Goal: Complete application form

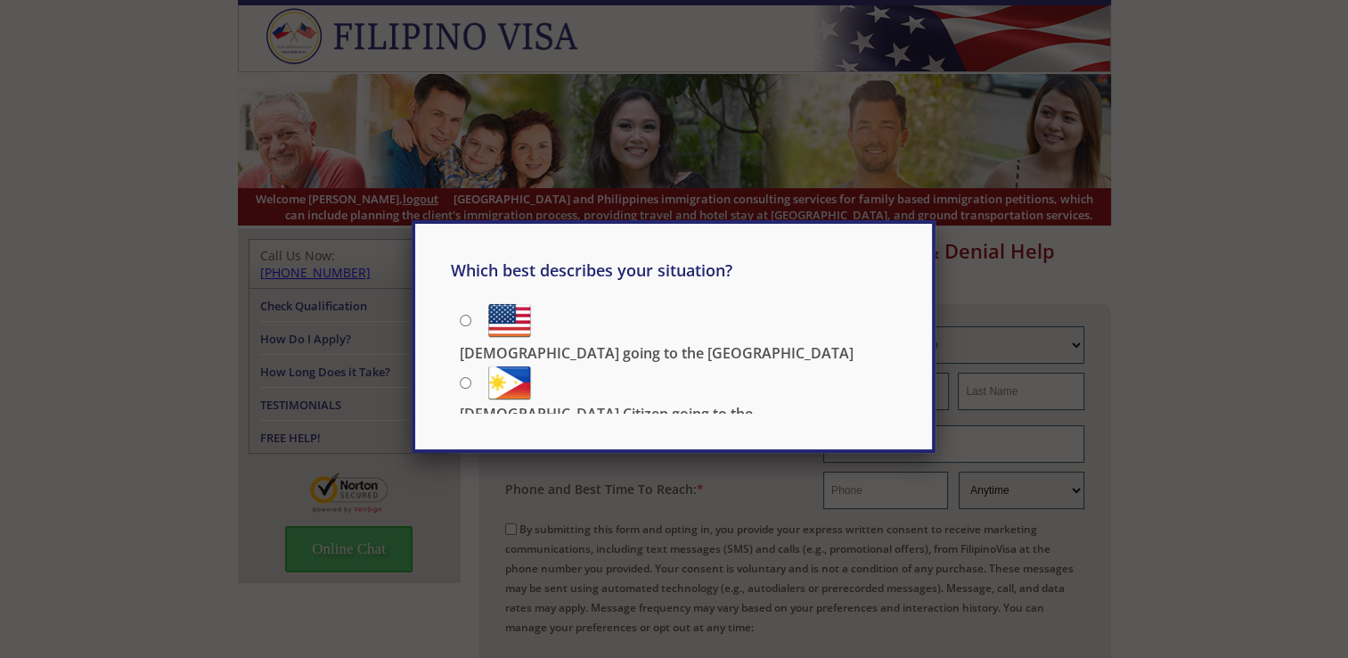
click at [460, 323] on input "[DEMOGRAPHIC_DATA] going to the [GEOGRAPHIC_DATA]" at bounding box center [466, 321] width 12 height 12
radio input "true"
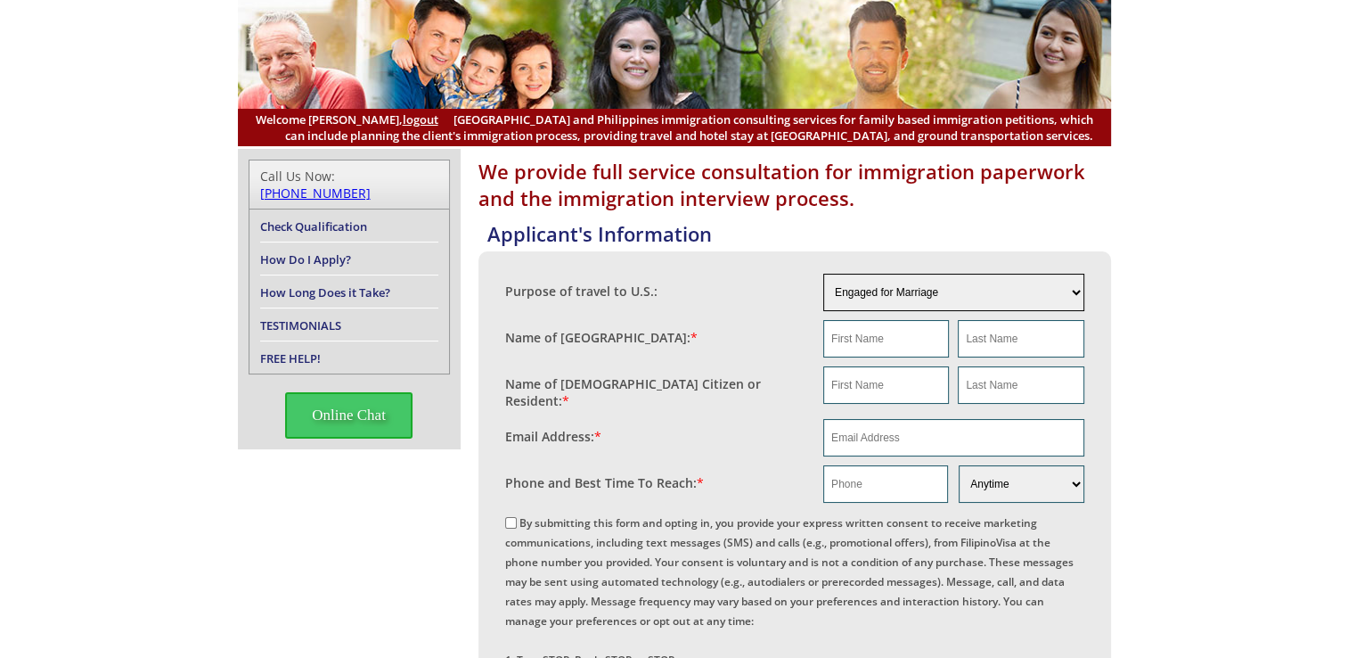
scroll to position [89, 0]
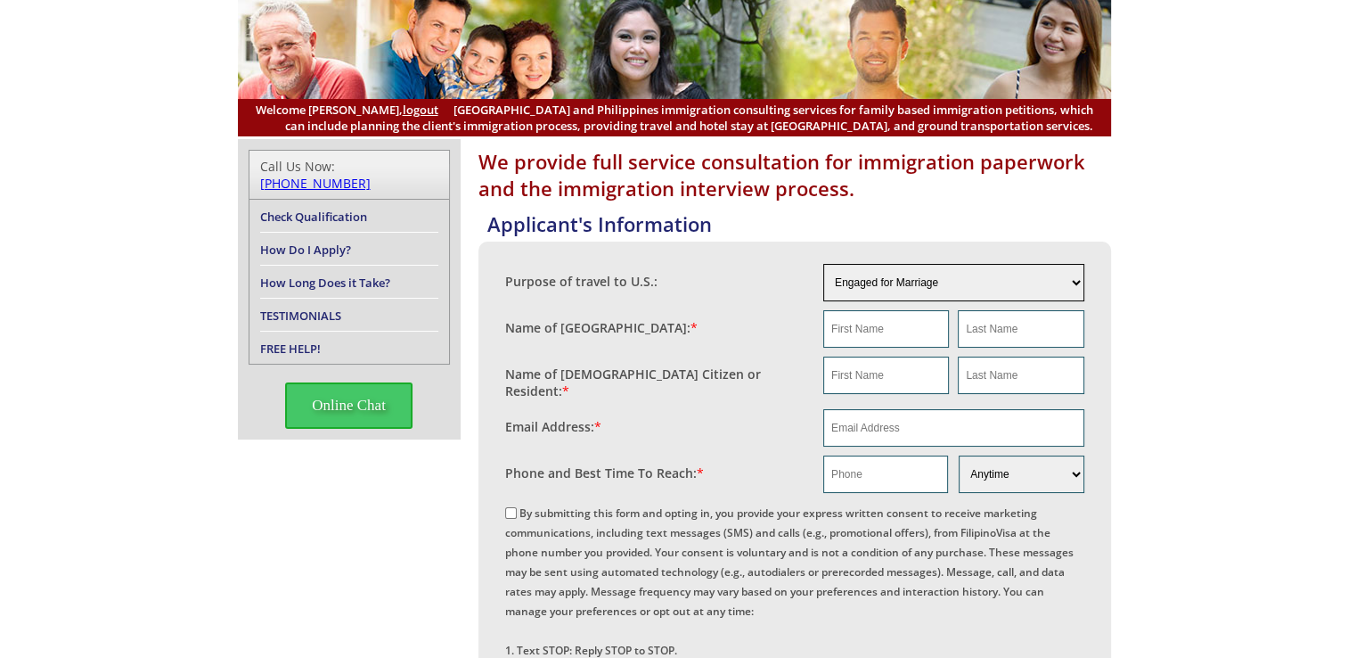
click at [846, 272] on select "Engaged for Marriage Already Married to [DEMOGRAPHIC_DATA] Citizen / Resident F…" at bounding box center [953, 282] width 261 height 37
click at [823, 264] on select "Engaged for Marriage Already Married to [DEMOGRAPHIC_DATA] Citizen / Resident F…" at bounding box center [953, 282] width 261 height 37
click at [877, 322] on input "text" at bounding box center [886, 328] width 126 height 37
type input "[PERSON_NAME]"
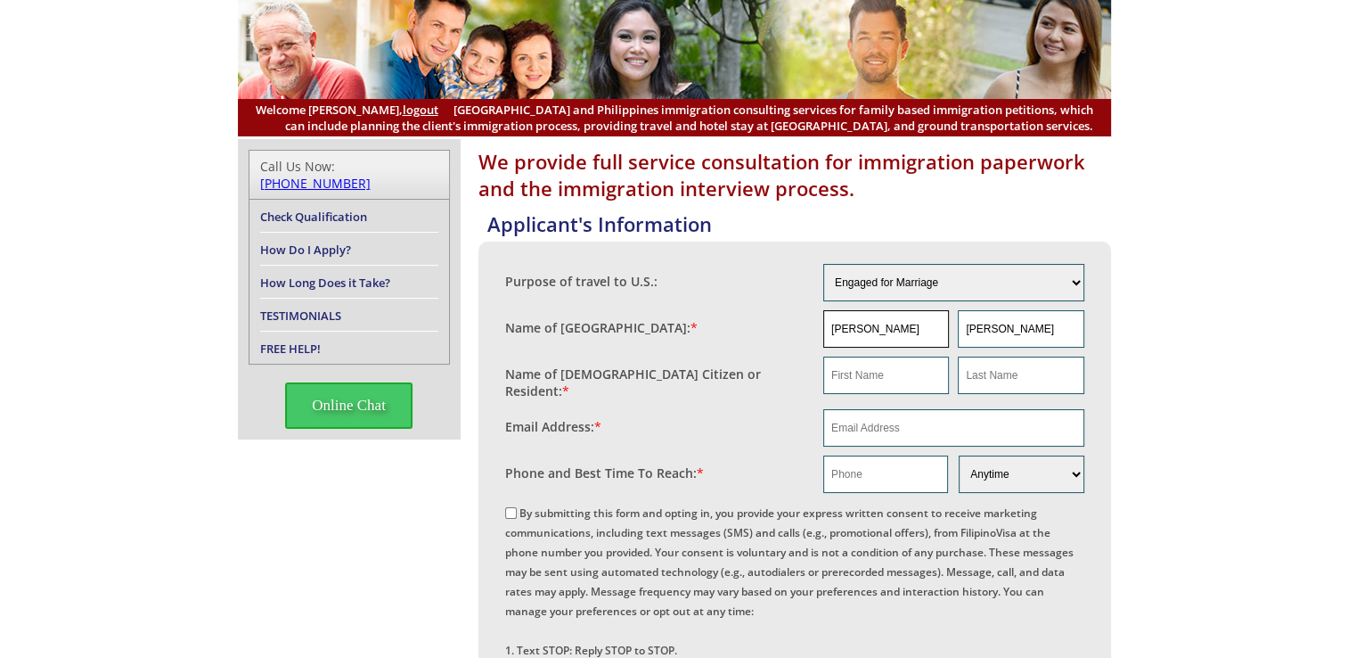
type input "[PERSON_NAME]"
type input "[EMAIL_ADDRESS][DOMAIN_NAME]"
type input "7253227936"
type input "[PERSON_NAME]"
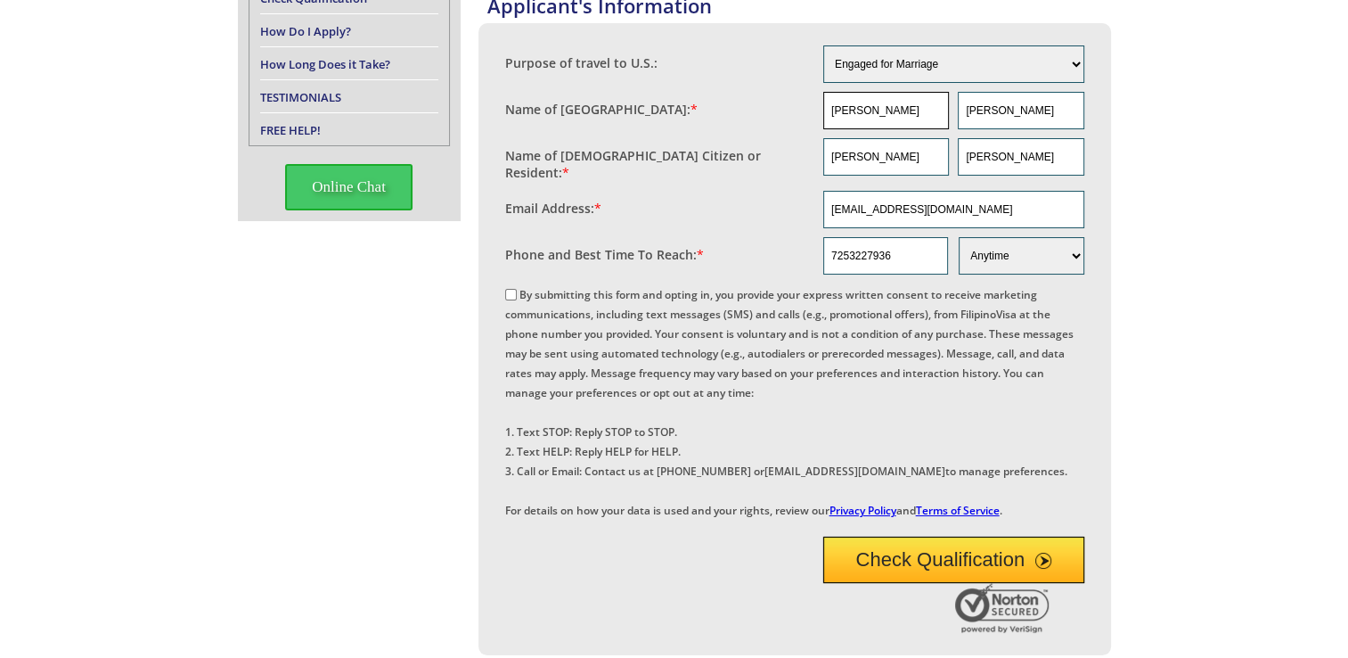
scroll to position [267, 0]
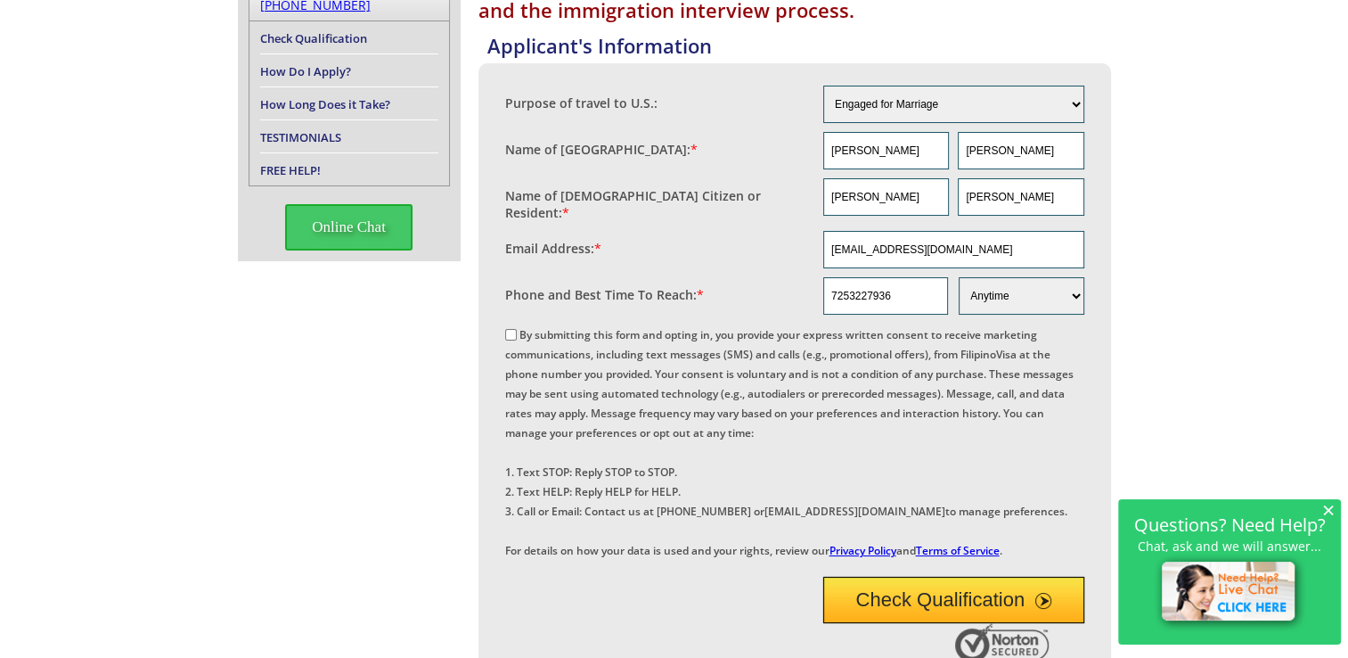
click at [510, 329] on input "By submitting this form and opting in, you provide your express written consent…" at bounding box center [511, 335] width 12 height 12
checkbox input "true"
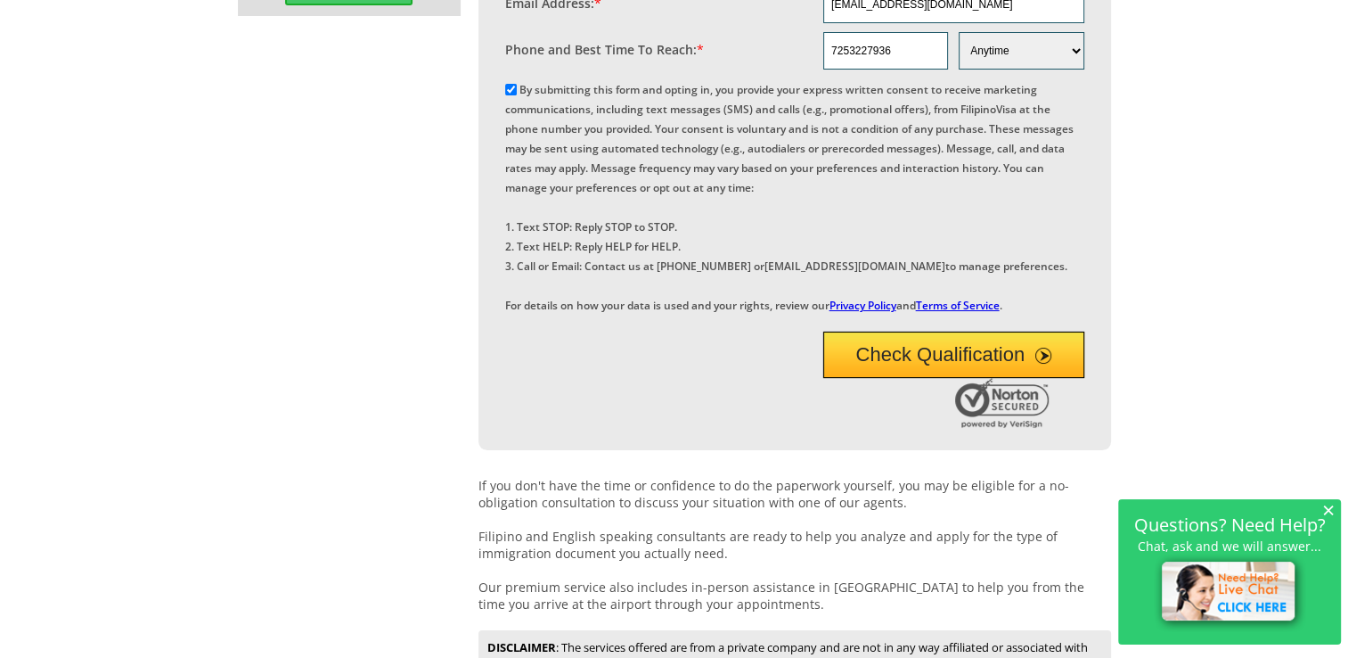
scroll to position [535, 0]
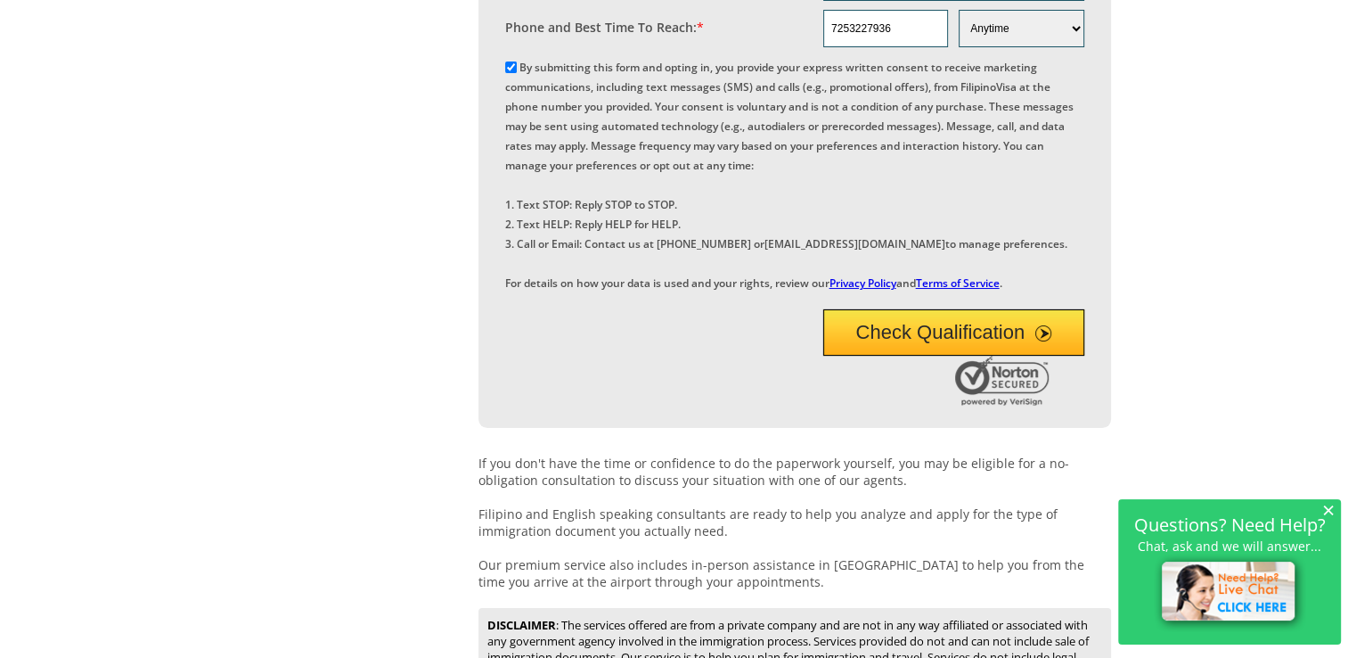
click at [932, 356] on button "Check Qualification" at bounding box center [953, 332] width 261 height 46
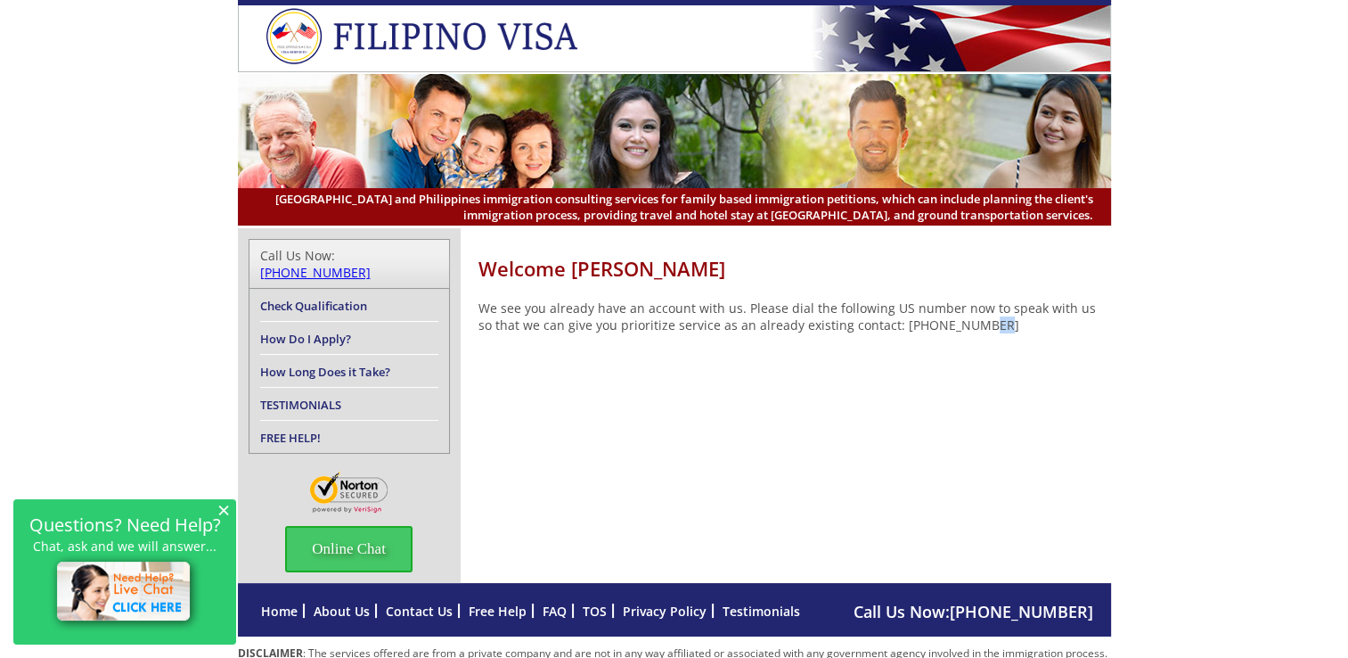
drag, startPoint x: 955, startPoint y: 443, endPoint x: 969, endPoint y: 405, distance: 40.6
click at [969, 405] on div "Welcome [PERSON_NAME] We see you already have an account with us. Please dial t…" at bounding box center [674, 405] width 873 height 355
